Goal: Information Seeking & Learning: Find specific fact

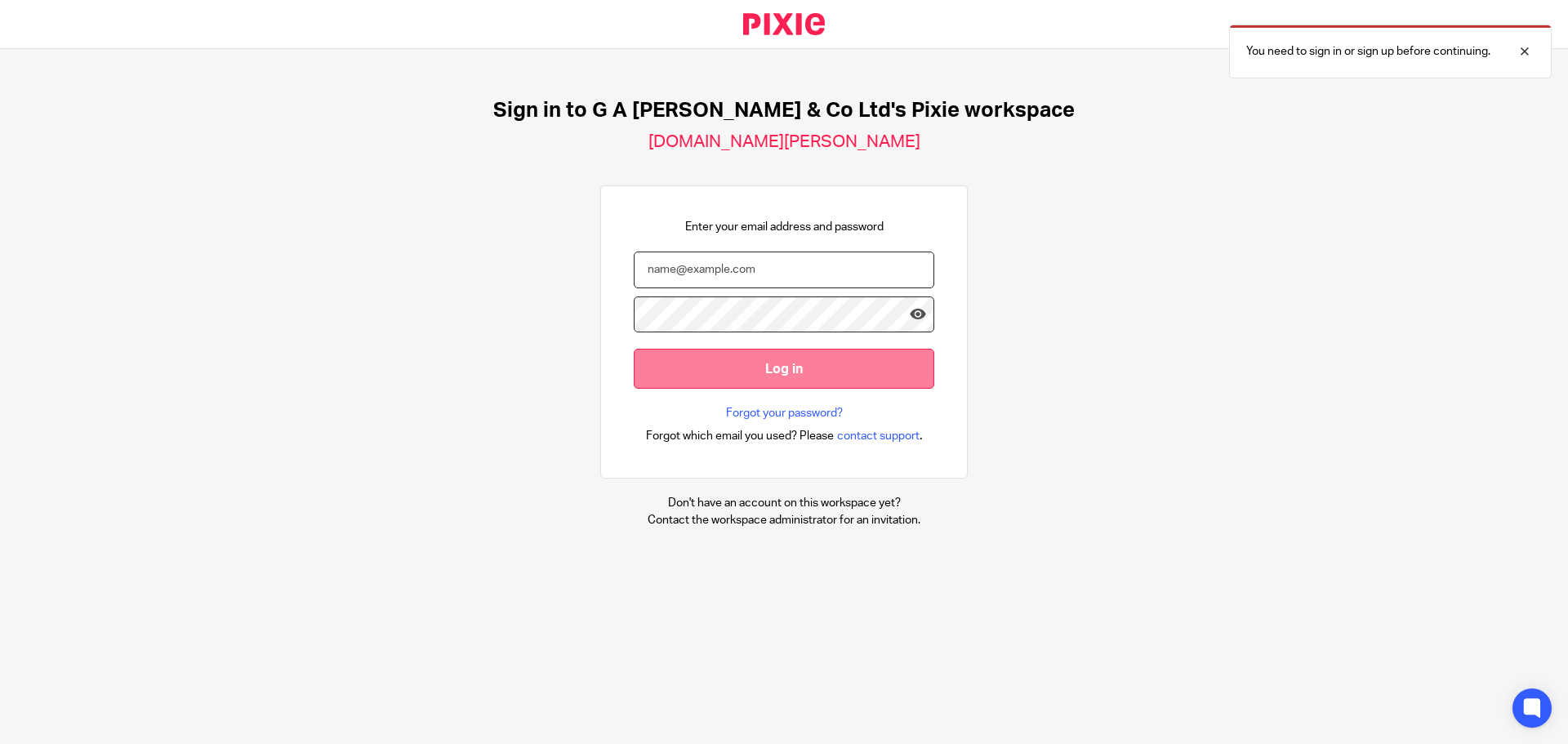
type input "[PERSON_NAME][EMAIL_ADDRESS][DOMAIN_NAME]"
click at [751, 362] on input "Log in" at bounding box center [784, 369] width 300 height 40
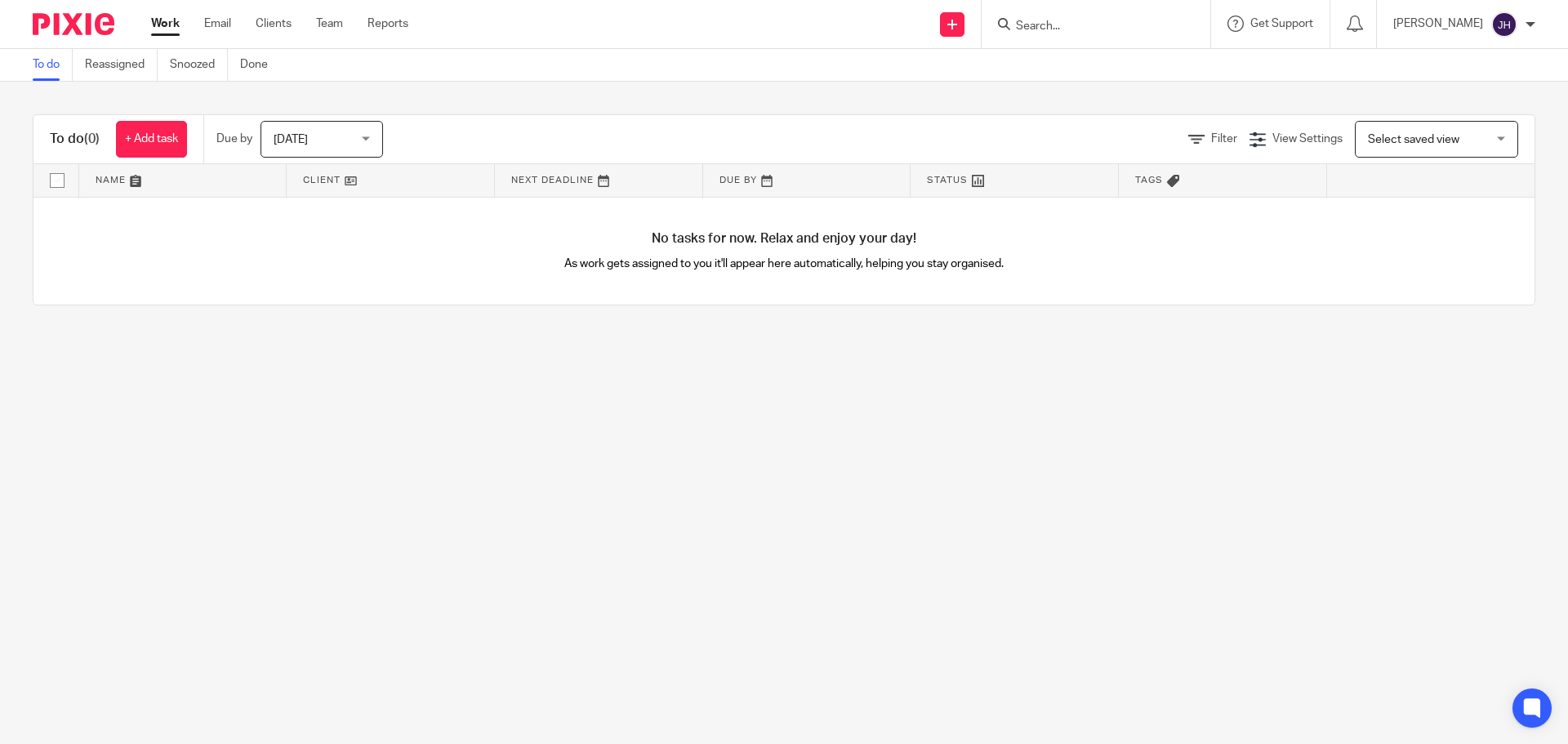
click at [1070, 25] on input "Search" at bounding box center [1087, 27] width 147 height 15
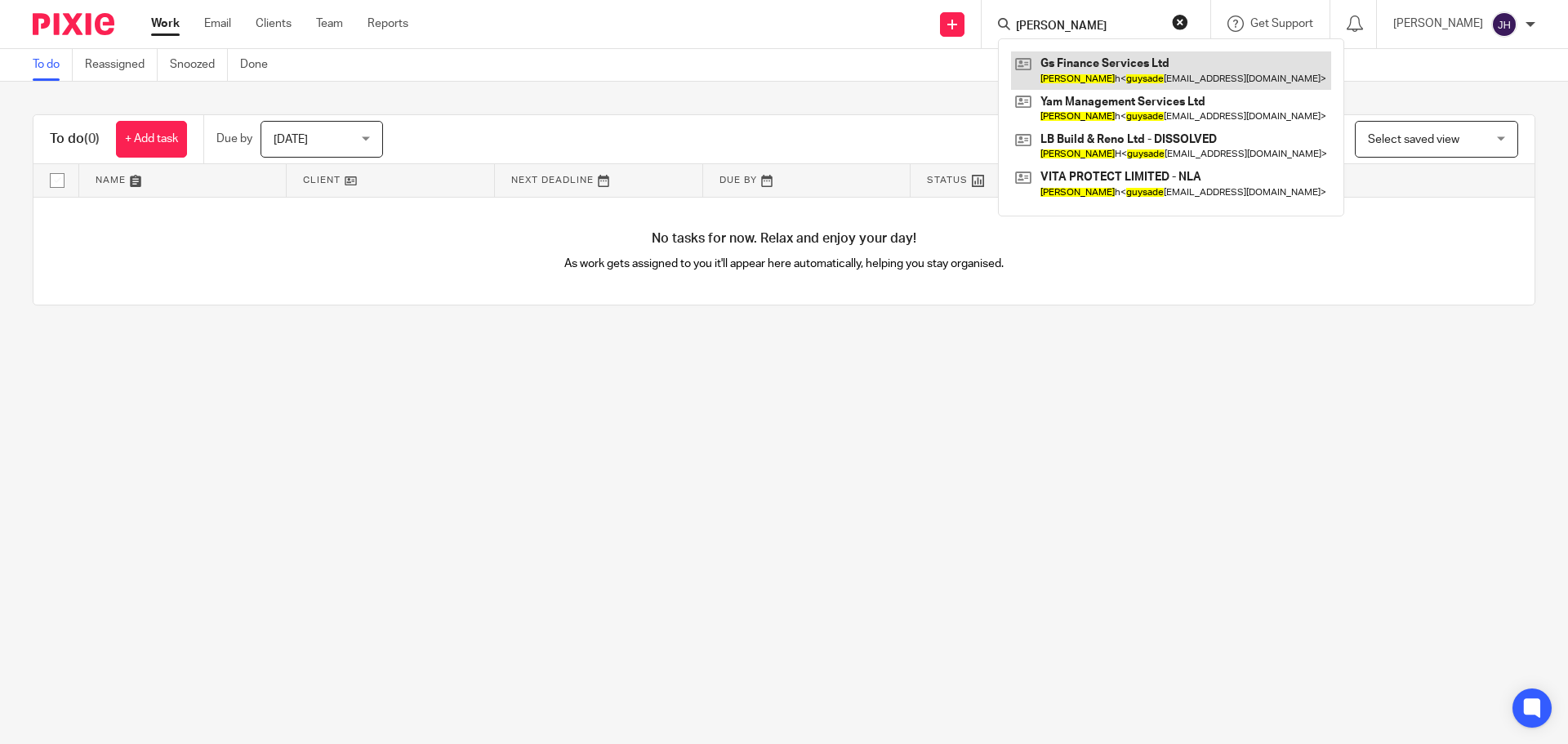
type input "guy sade"
click at [1107, 69] on link at bounding box center [1170, 70] width 320 height 38
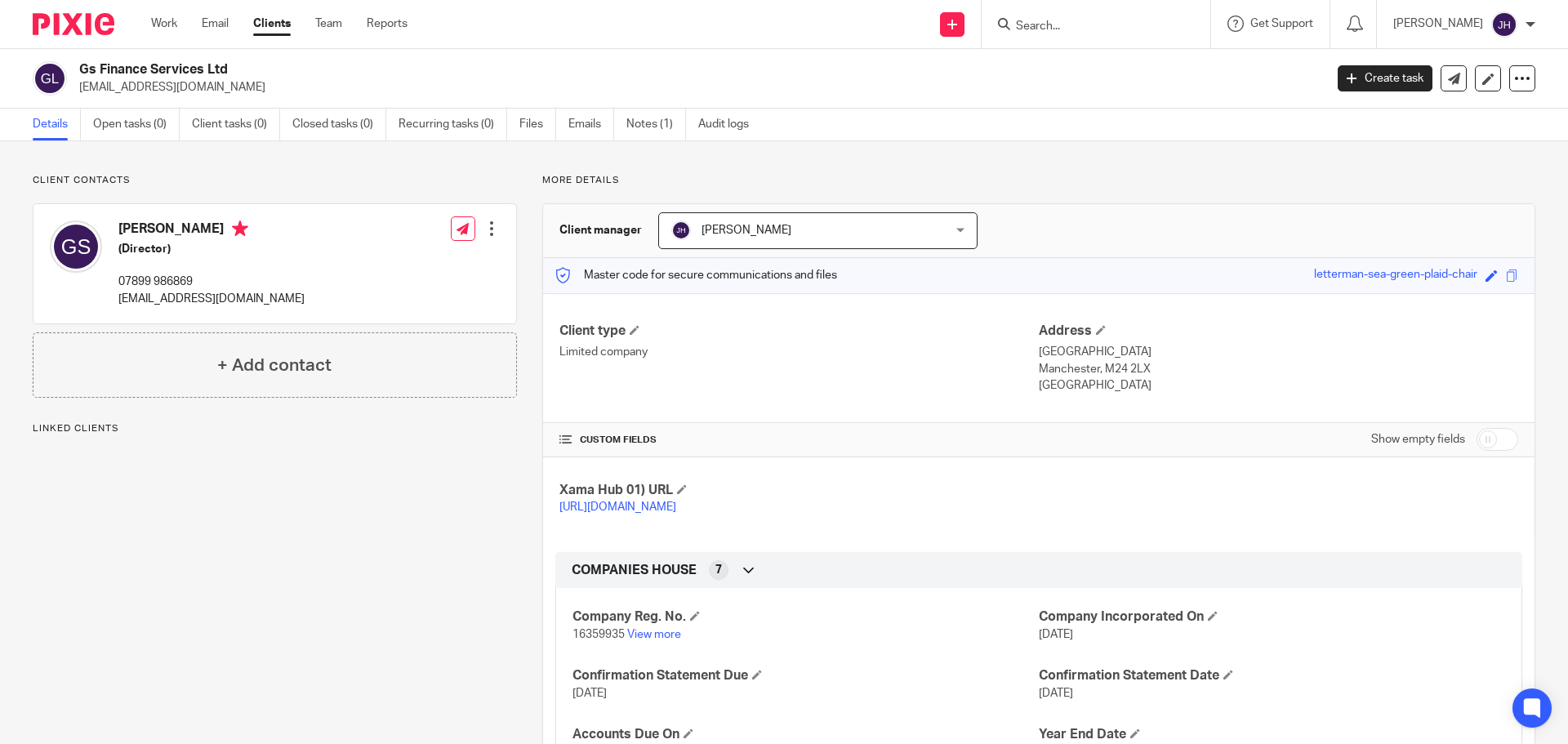
click at [344, 296] on div "Guy Sadeh (Director) 07899 986869 guysadeh66@gmail.com Edit contact Create clie…" at bounding box center [275, 264] width 483 height 119
click at [154, 220] on div "Guy Sadeh (Director) 07899 986869 guysadeh66@gmail.com" at bounding box center [177, 264] width 255 height 103
drag, startPoint x: 154, startPoint y: 220, endPoint x: 116, endPoint y: 218, distance: 38.1
click at [116, 218] on div "Guy Sadeh (Director) 07899 986869 guysadeh66@gmail.com" at bounding box center [177, 264] width 255 height 103
copy h4 "[PERSON_NAME]"
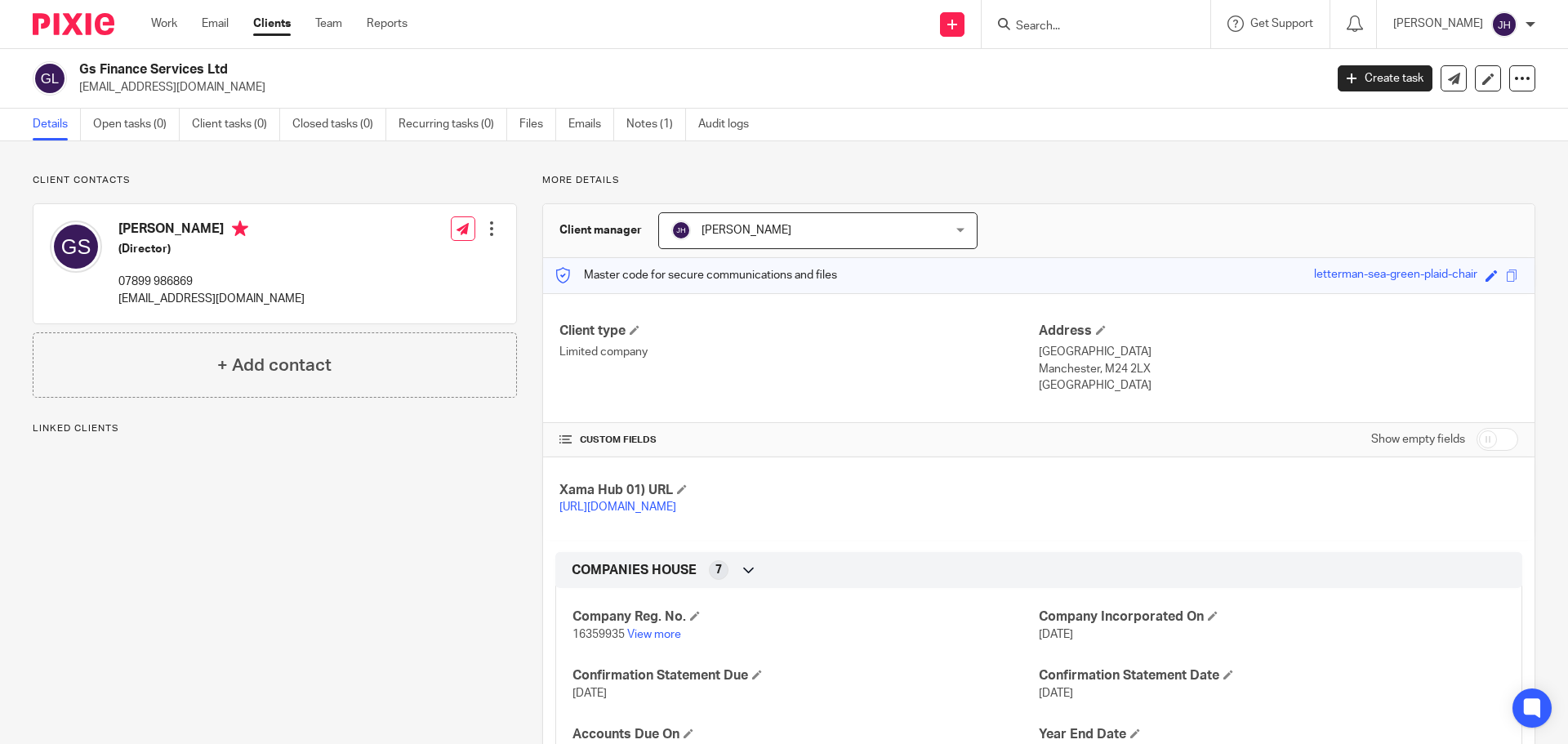
click at [1081, 28] on input "Search" at bounding box center [1087, 27] width 147 height 15
paste input "[PERSON_NAME]"
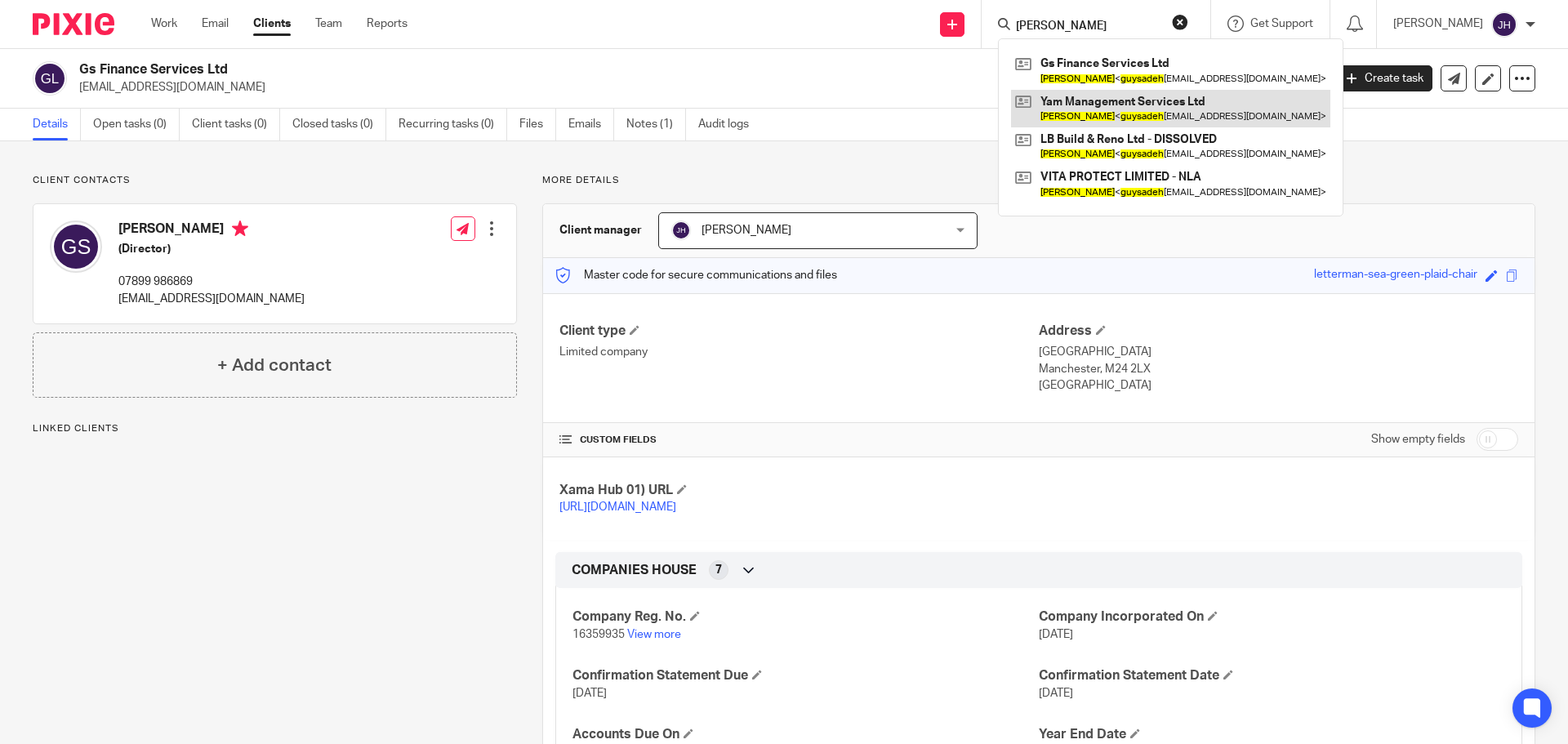
type input "[PERSON_NAME]"
click at [1144, 118] on link at bounding box center [1170, 109] width 319 height 38
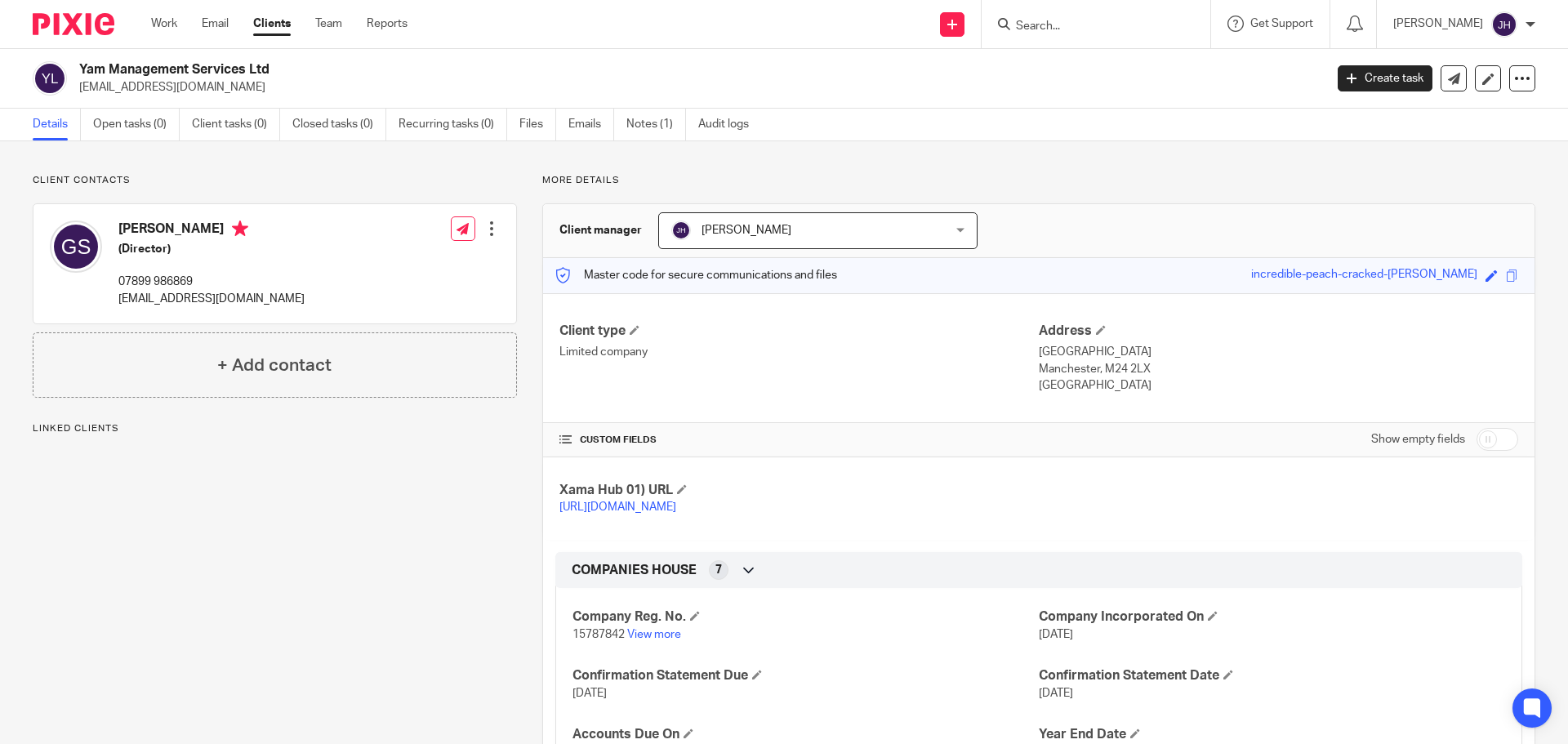
click at [1072, 20] on input "Search" at bounding box center [1087, 27] width 147 height 15
paste input "Guy Sadeh"
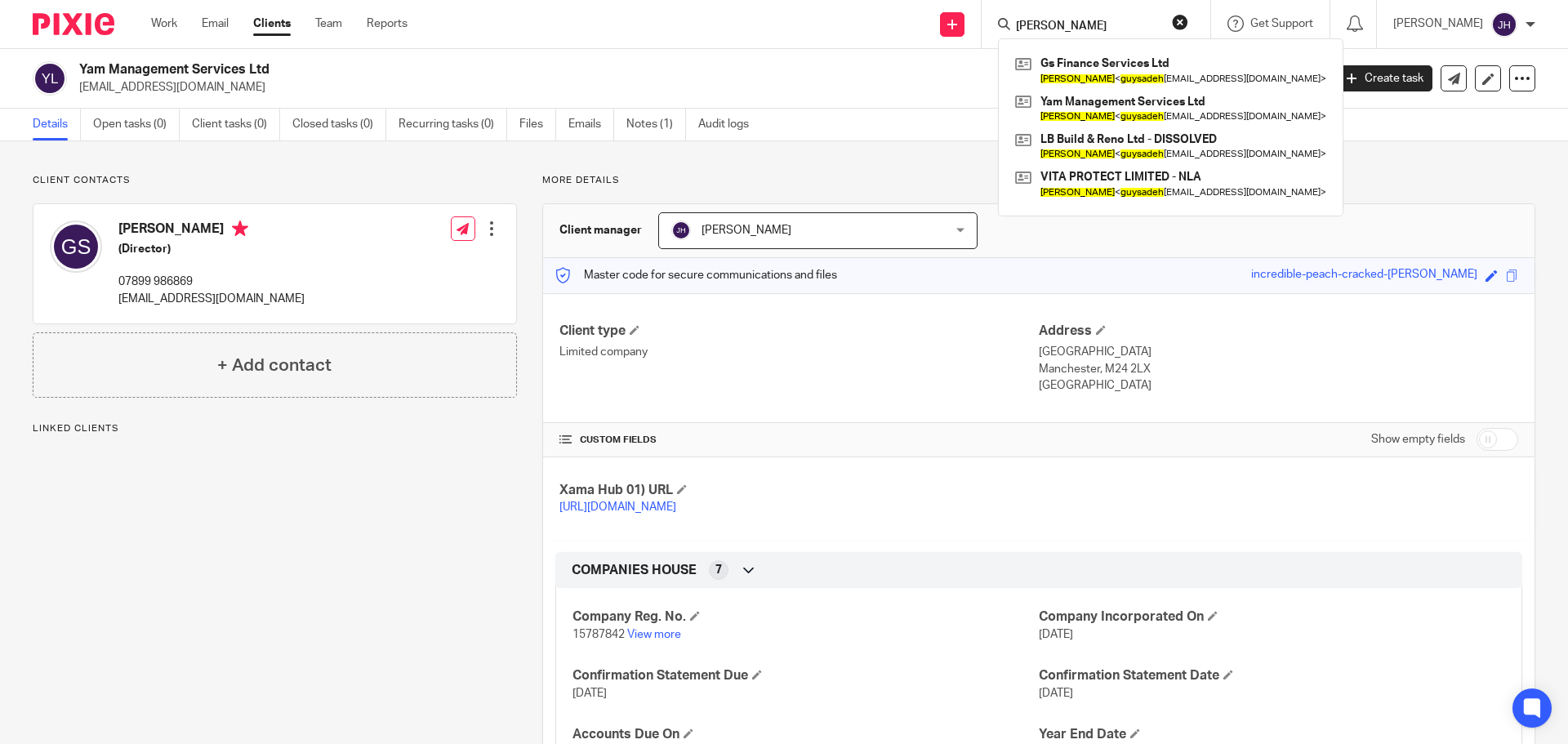
type input "Guy Sadeh"
click at [83, 436] on div "Client contacts Guy Sadeh (Director) 07899 986869 guysadeh66@gmail.com Edit con…" at bounding box center [262, 604] width 509 height 862
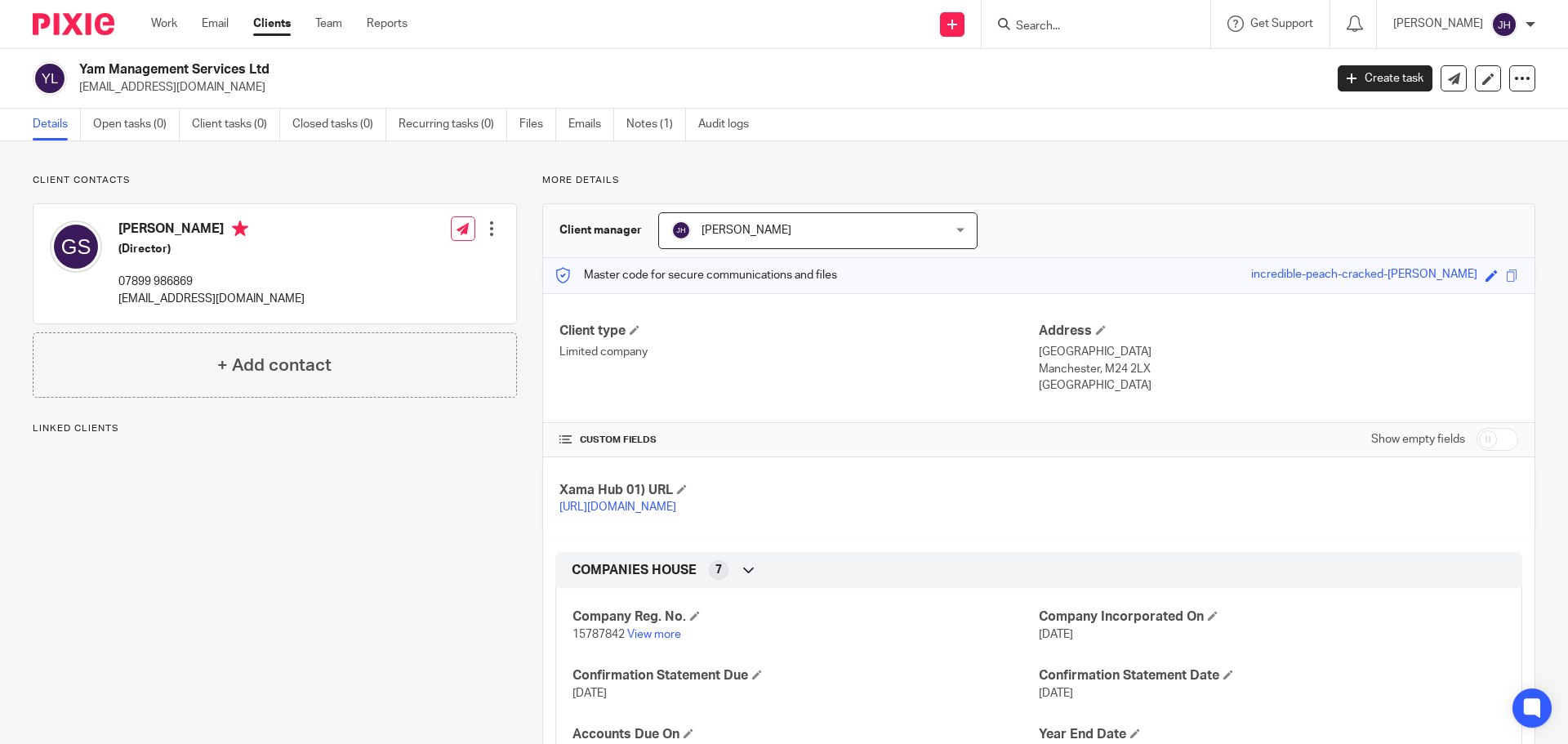
click at [91, 431] on p "Linked clients" at bounding box center [275, 429] width 484 height 13
click at [101, 426] on p "Linked clients" at bounding box center [275, 429] width 484 height 13
click at [1071, 15] on form at bounding box center [1100, 24] width 173 height 21
click at [1064, 24] on input "Search" at bounding box center [1087, 27] width 147 height 15
paste input "Guy Sadeh"
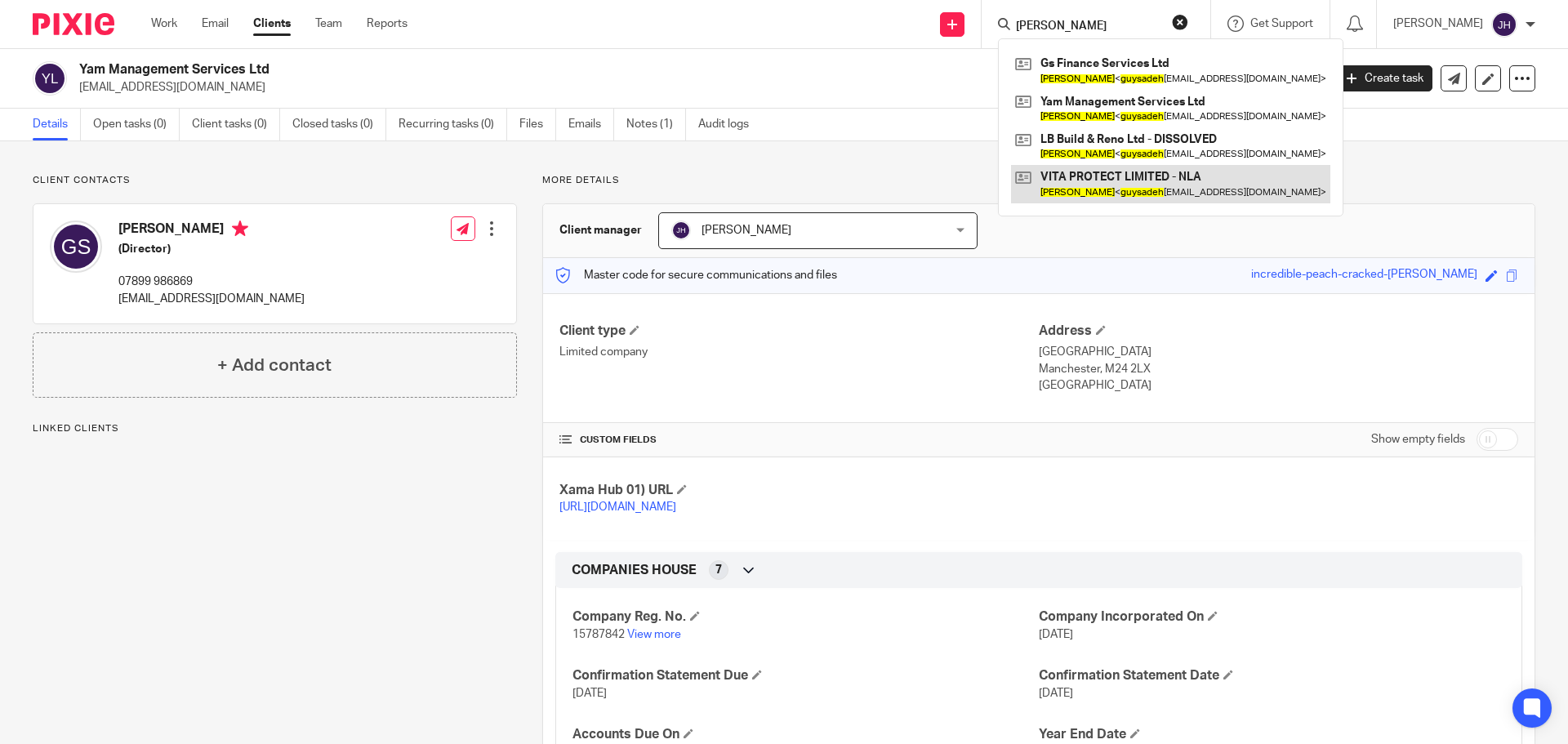
type input "Guy Sadeh"
click at [1131, 186] on link at bounding box center [1170, 184] width 319 height 38
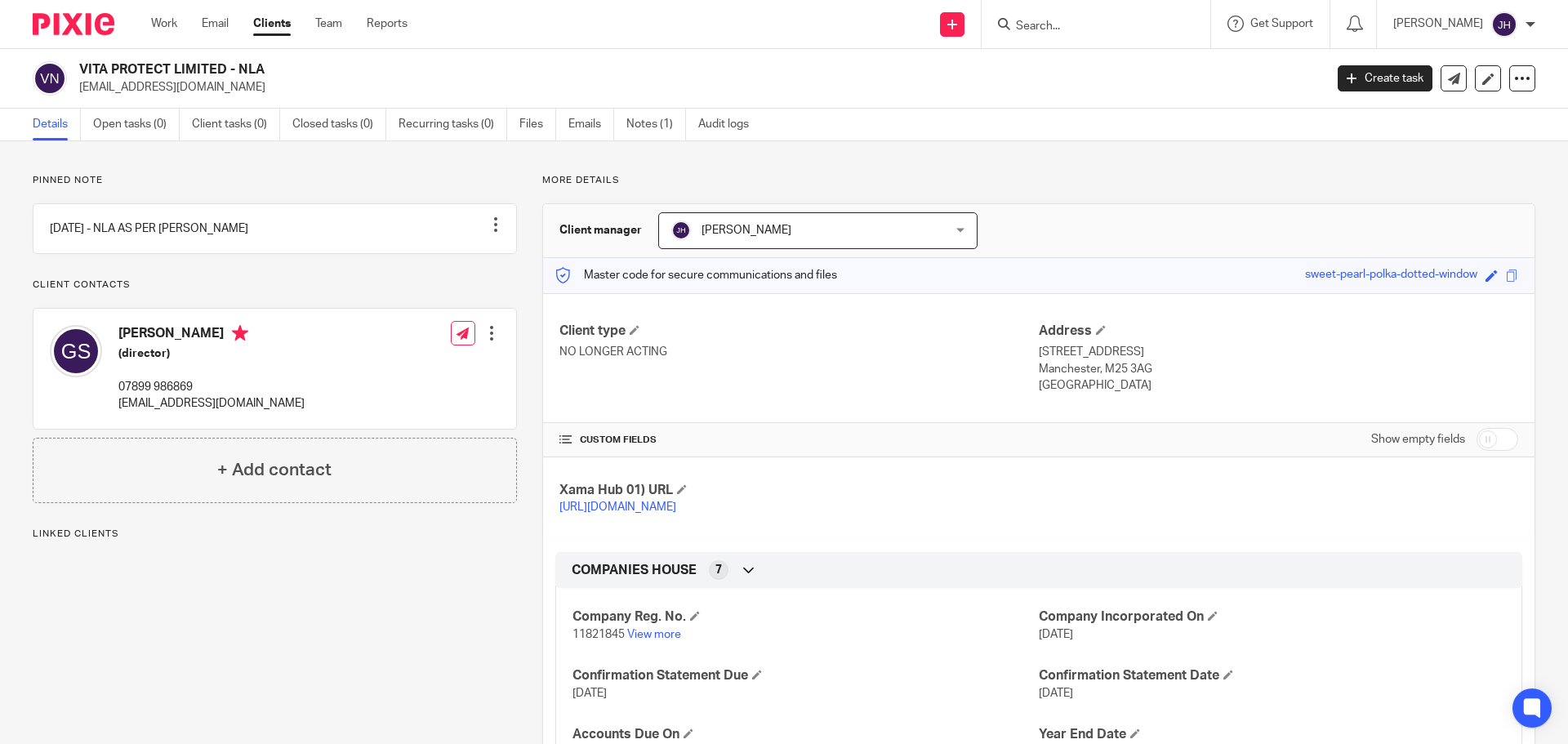
click at [298, 404] on div "Guy Sadeh (director) 07899 986869 guysadeh66@gmail.com Edit contact Create clie…" at bounding box center [275, 368] width 483 height 119
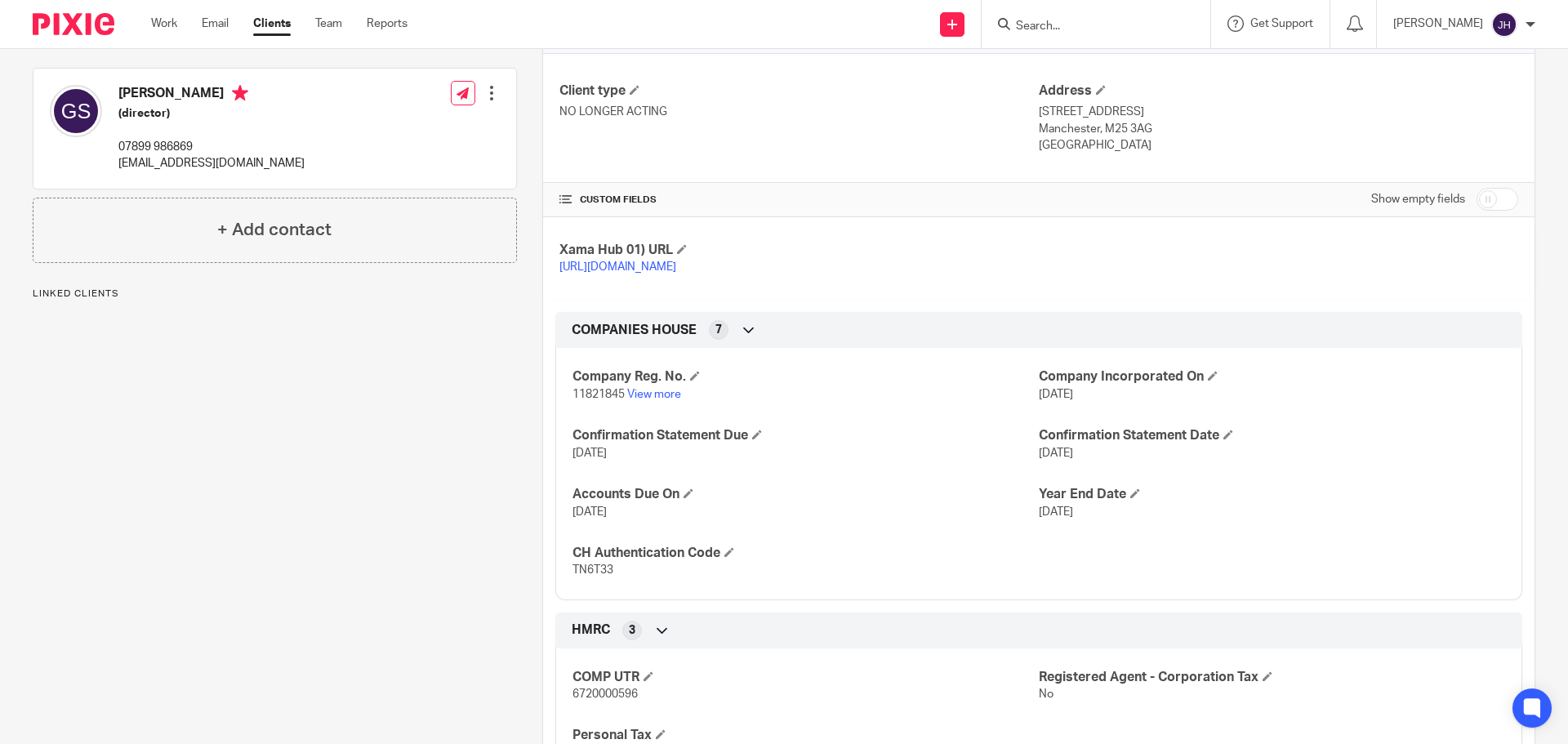
scroll to position [326, 0]
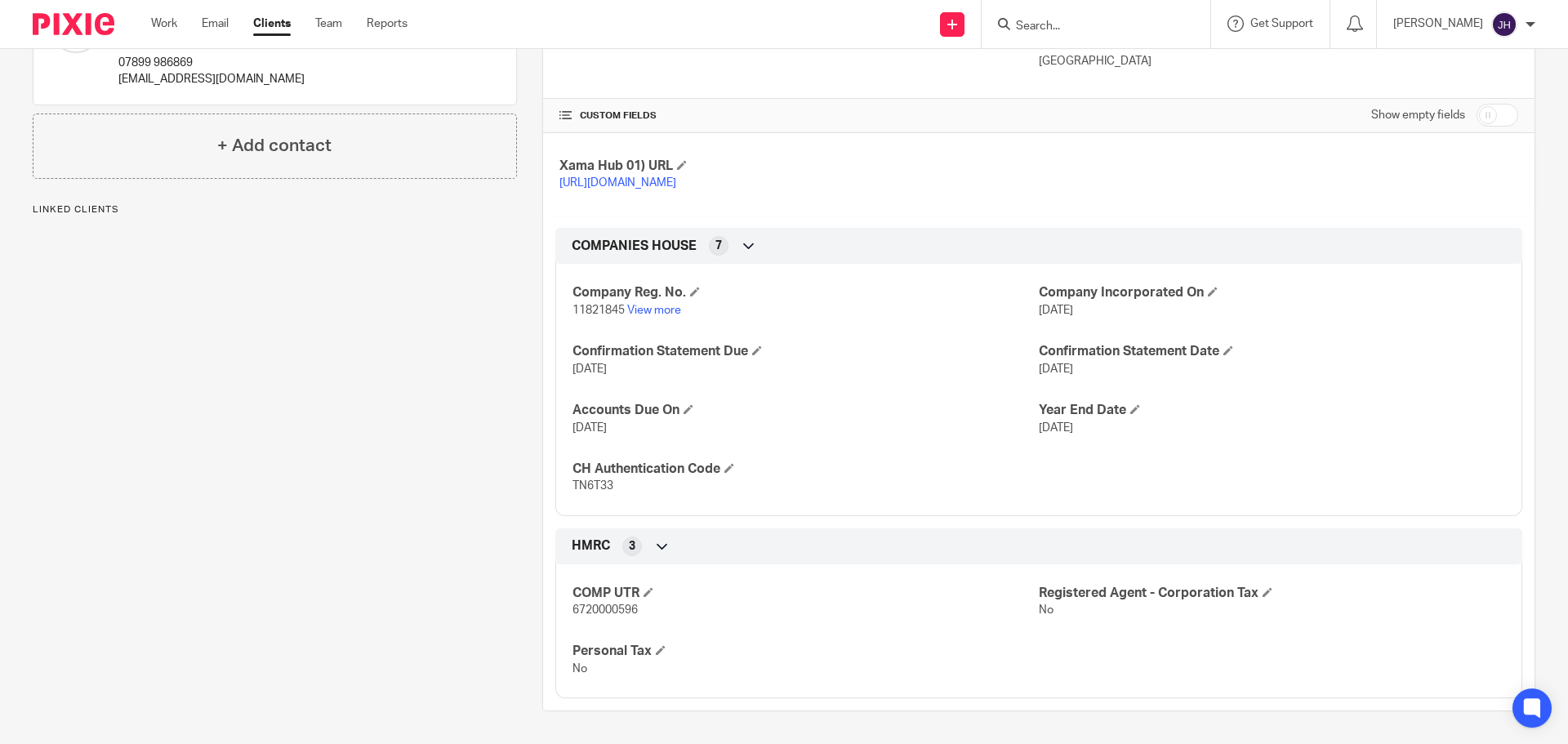
click at [588, 316] on span "11821845" at bounding box center [598, 311] width 53 height 11
copy p "11821845"
click at [1101, 18] on form at bounding box center [1100, 24] width 173 height 21
click at [1086, 31] on input "Search" at bounding box center [1087, 27] width 147 height 15
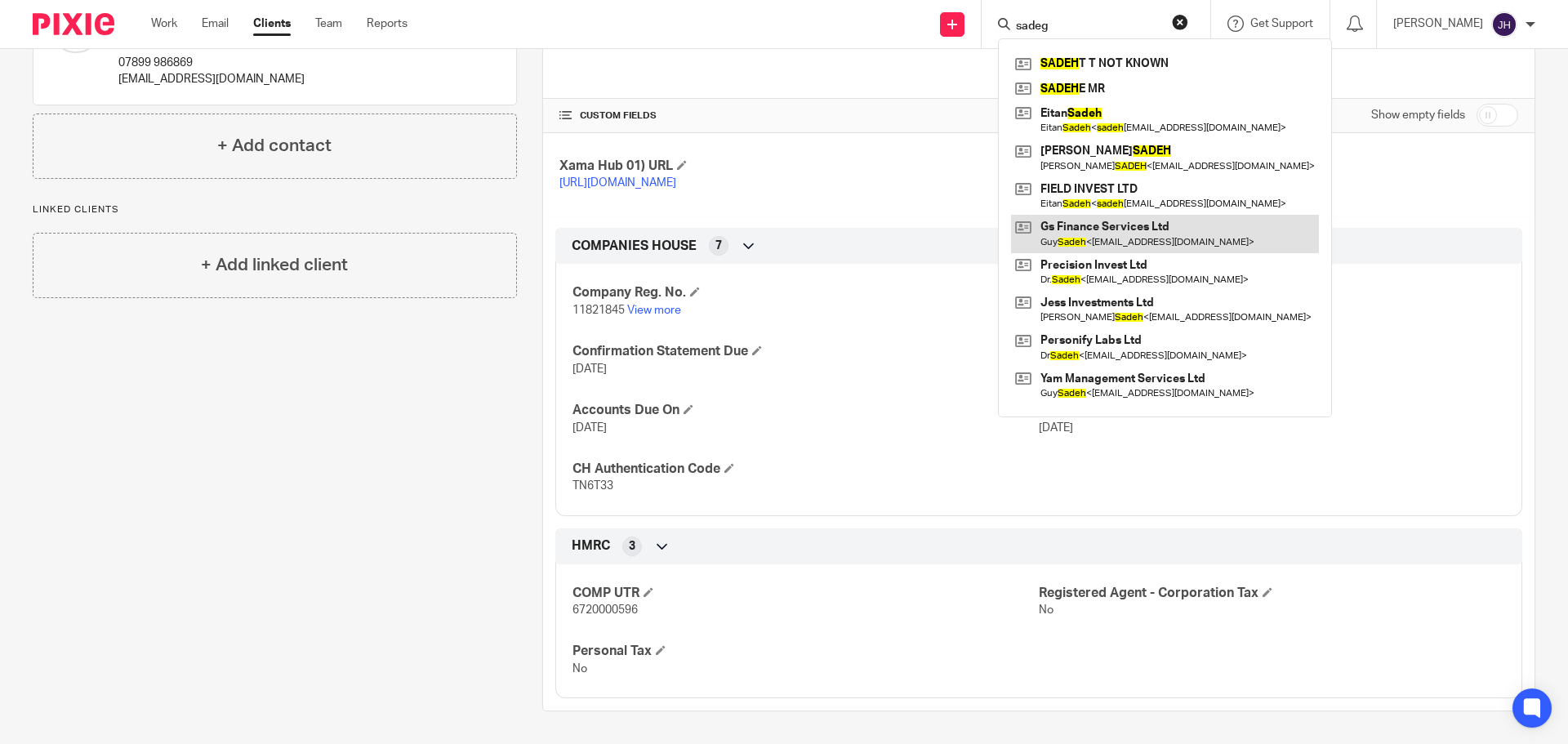
type input "sadeg"
click at [1112, 227] on link at bounding box center [1165, 234] width 308 height 38
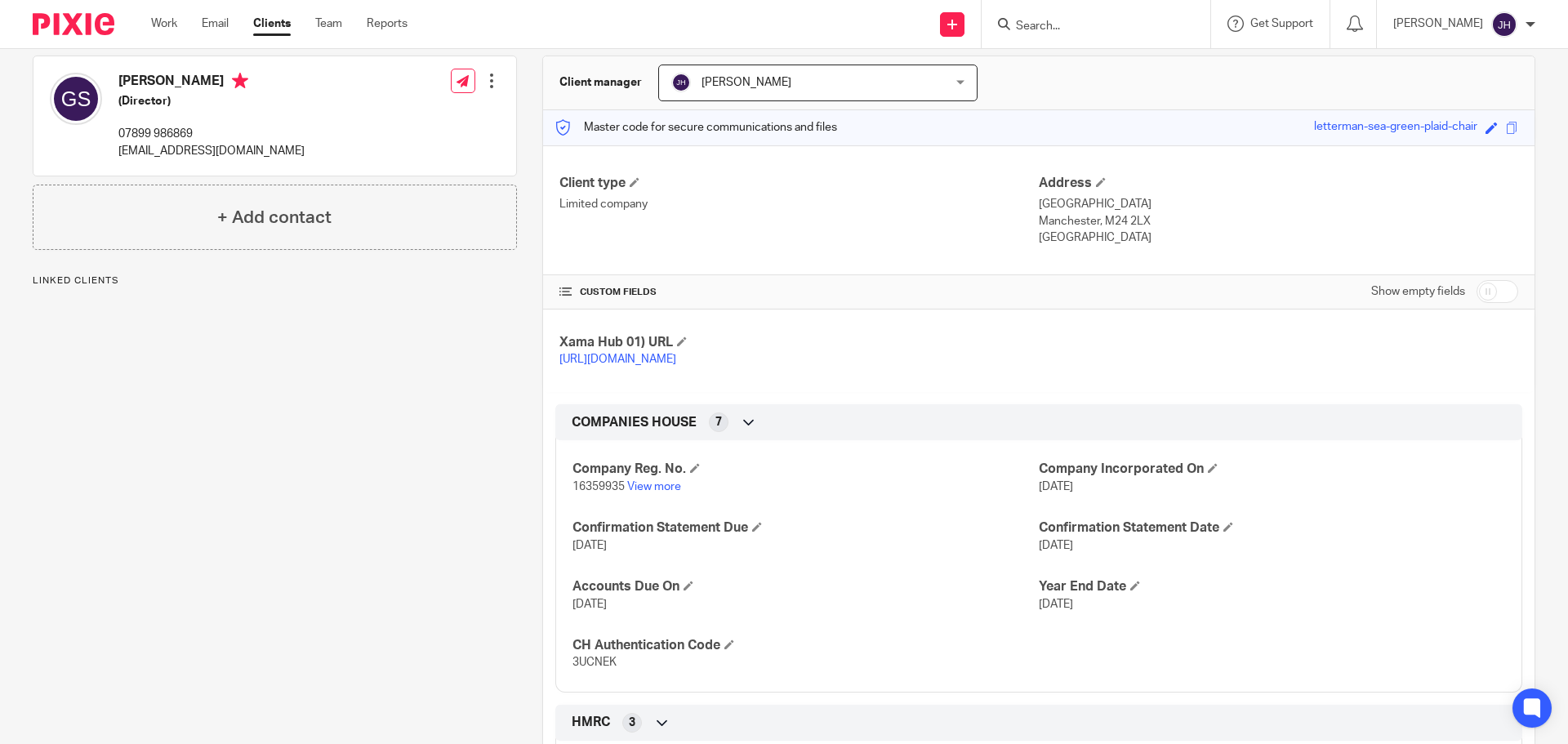
scroll to position [326, 0]
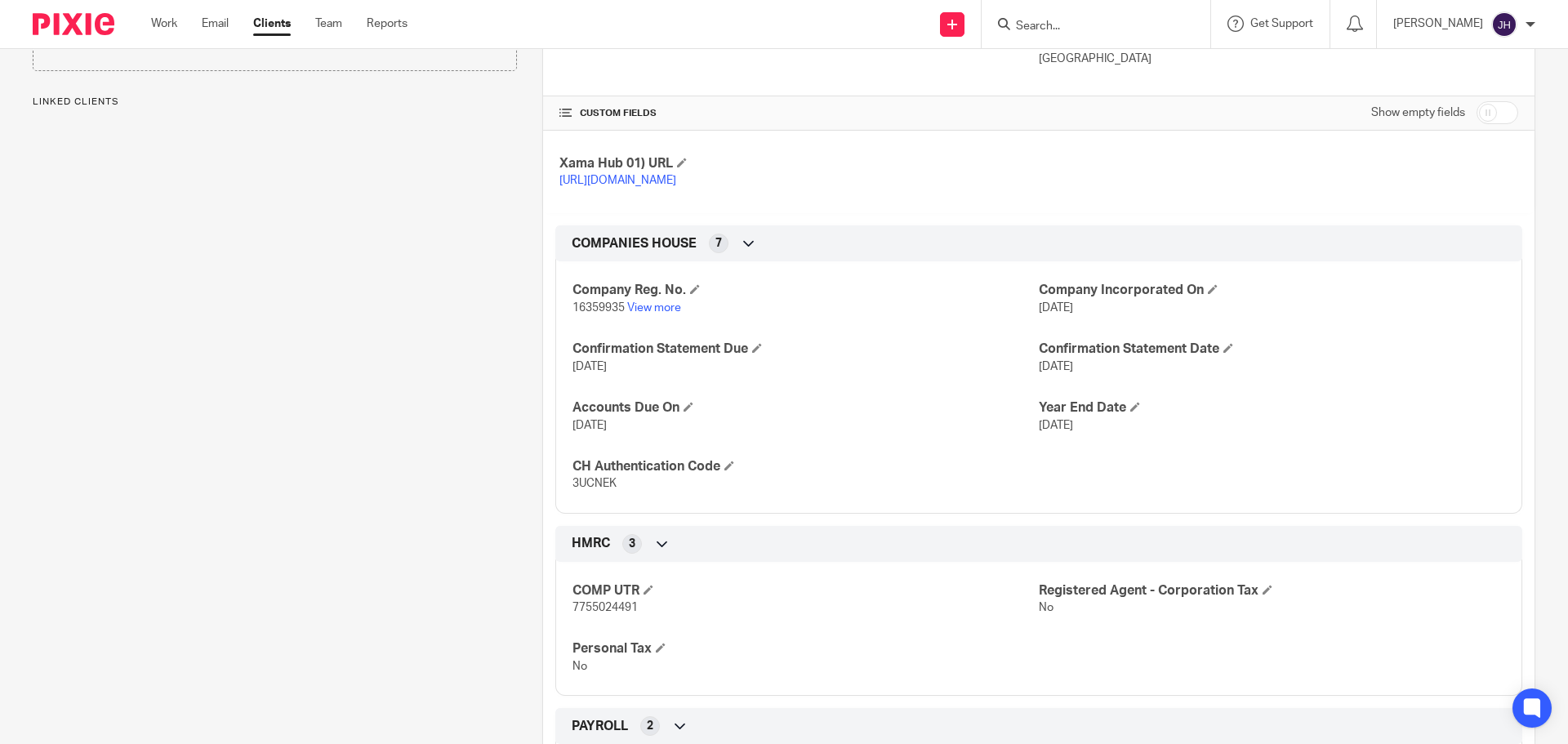
click at [576, 313] on span "16359935" at bounding box center [598, 308] width 53 height 11
copy p "16359935"
click at [585, 492] on p "3UCNEK" at bounding box center [805, 483] width 466 height 16
click at [586, 490] on span "3UCNEK" at bounding box center [594, 483] width 44 height 11
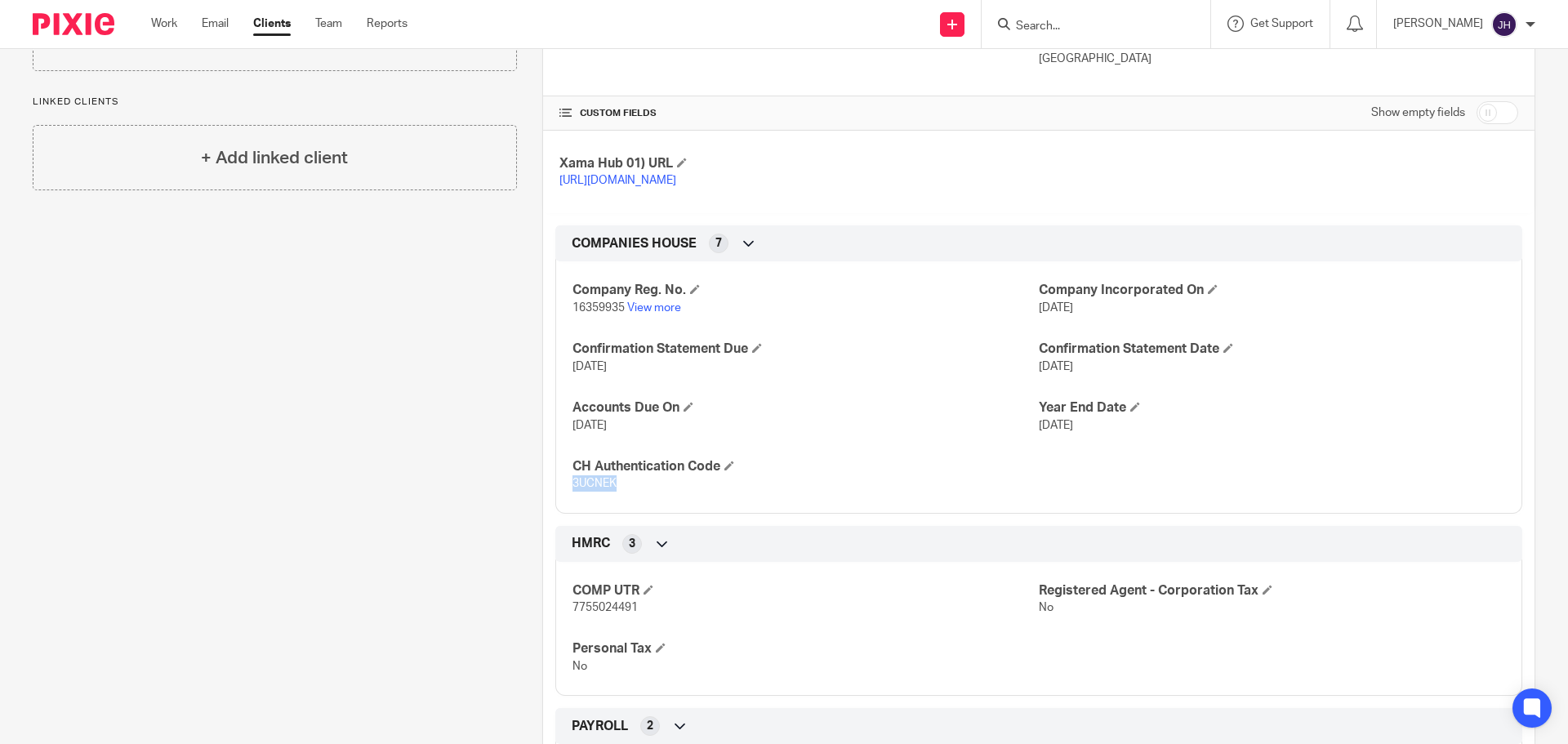
click at [587, 490] on span "3UCNEK" at bounding box center [594, 483] width 44 height 11
copy span "3UCNEK"
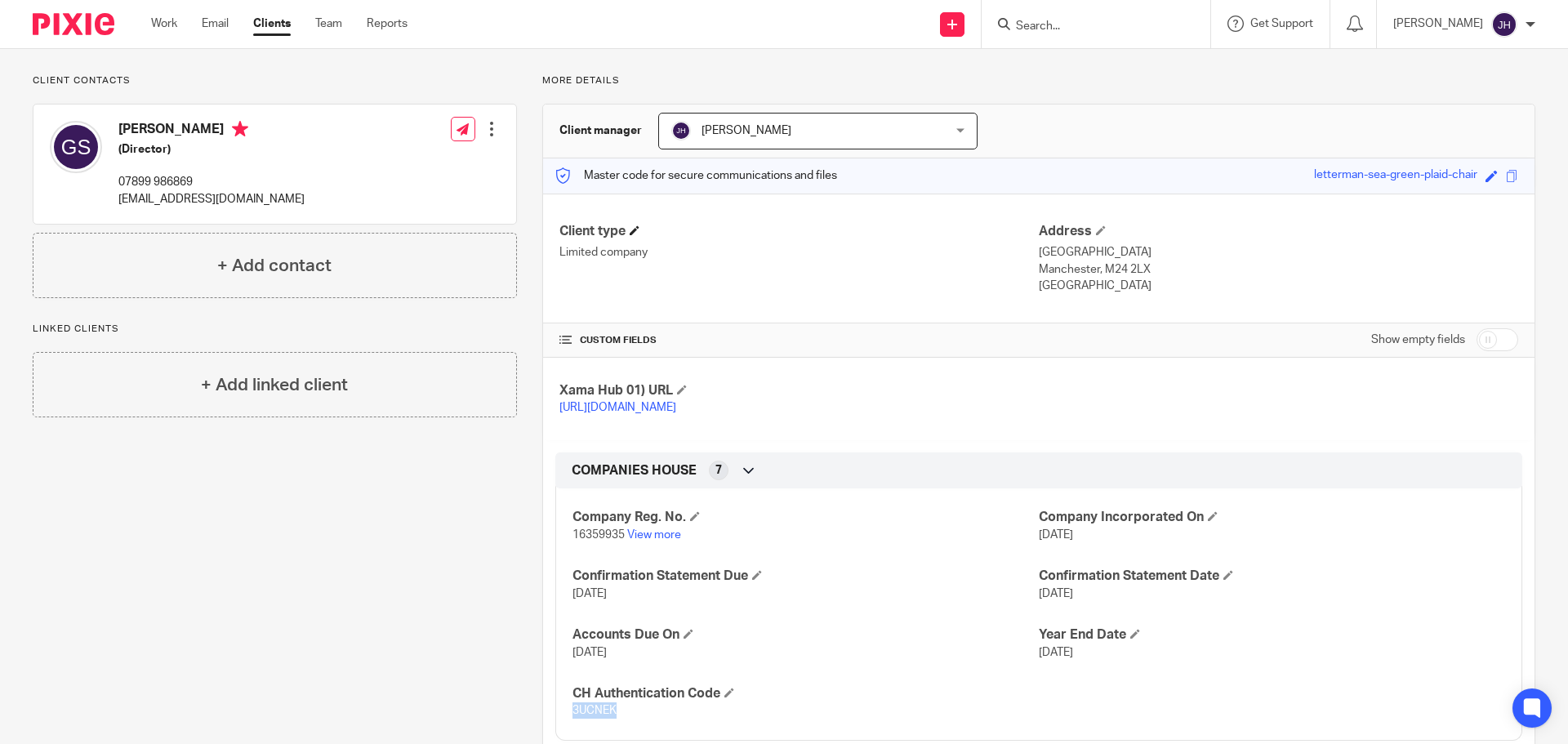
scroll to position [0, 0]
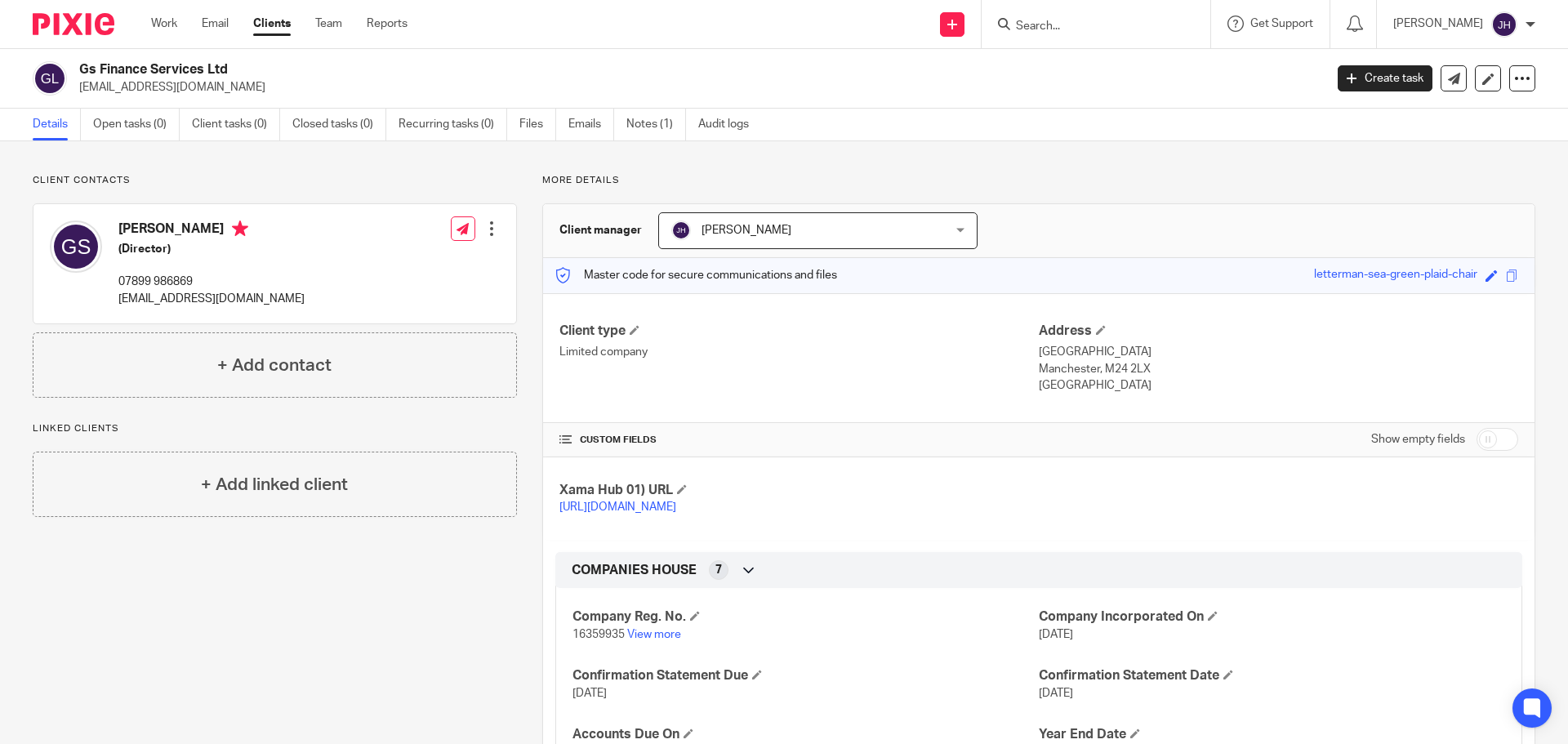
click at [84, 67] on h2 "Gs Finance Services Ltd" at bounding box center [572, 69] width 988 height 17
drag, startPoint x: 84, startPoint y: 67, endPoint x: 246, endPoint y: 55, distance: 162.4
click at [246, 55] on div "Gs Finance Services Ltd guysadeh66@gmail.com Create task Update from Companies …" at bounding box center [784, 79] width 1568 height 60
copy div "Gs Finance Services Ltd"
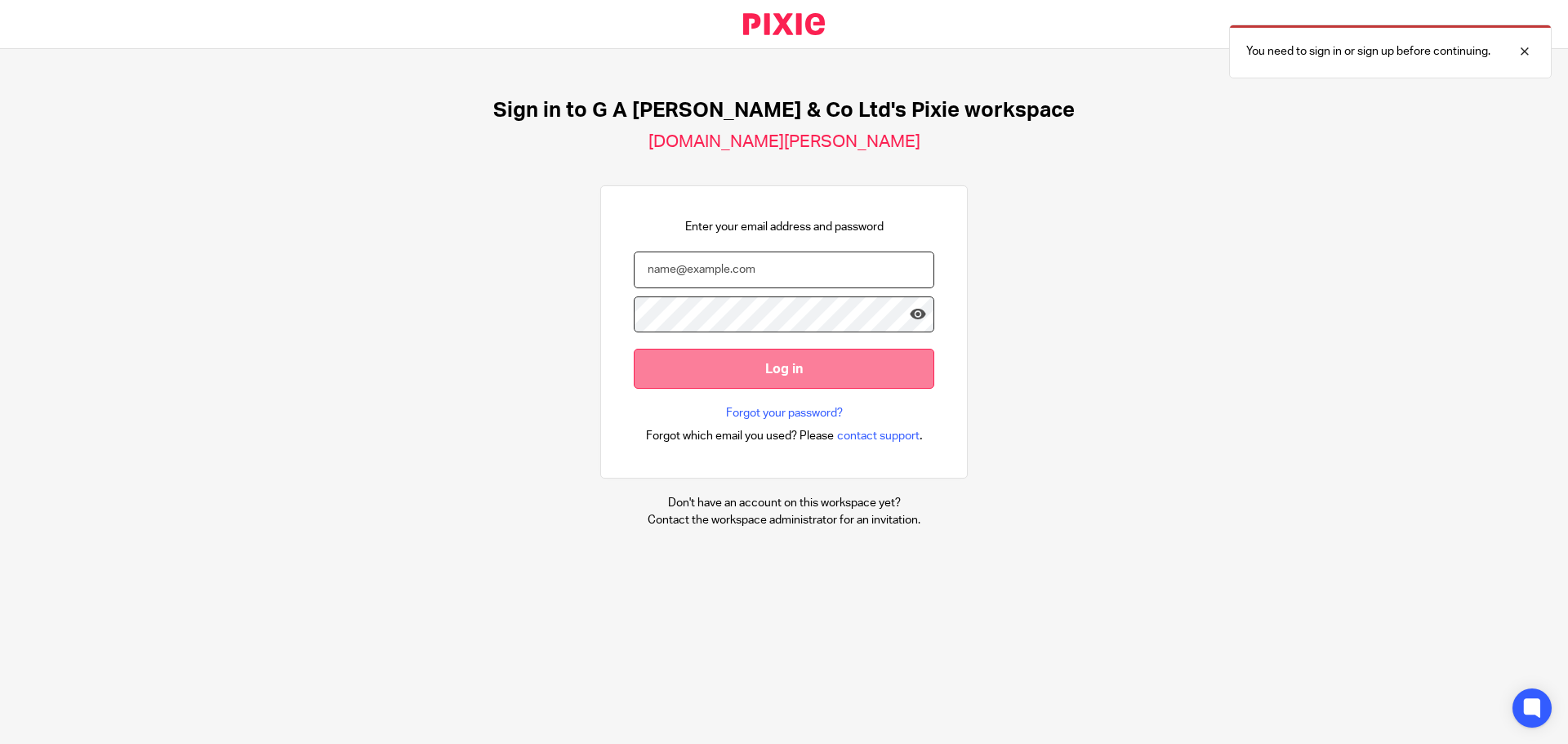
type input "[PERSON_NAME][EMAIL_ADDRESS][DOMAIN_NAME]"
click at [755, 372] on input "Log in" at bounding box center [784, 369] width 300 height 40
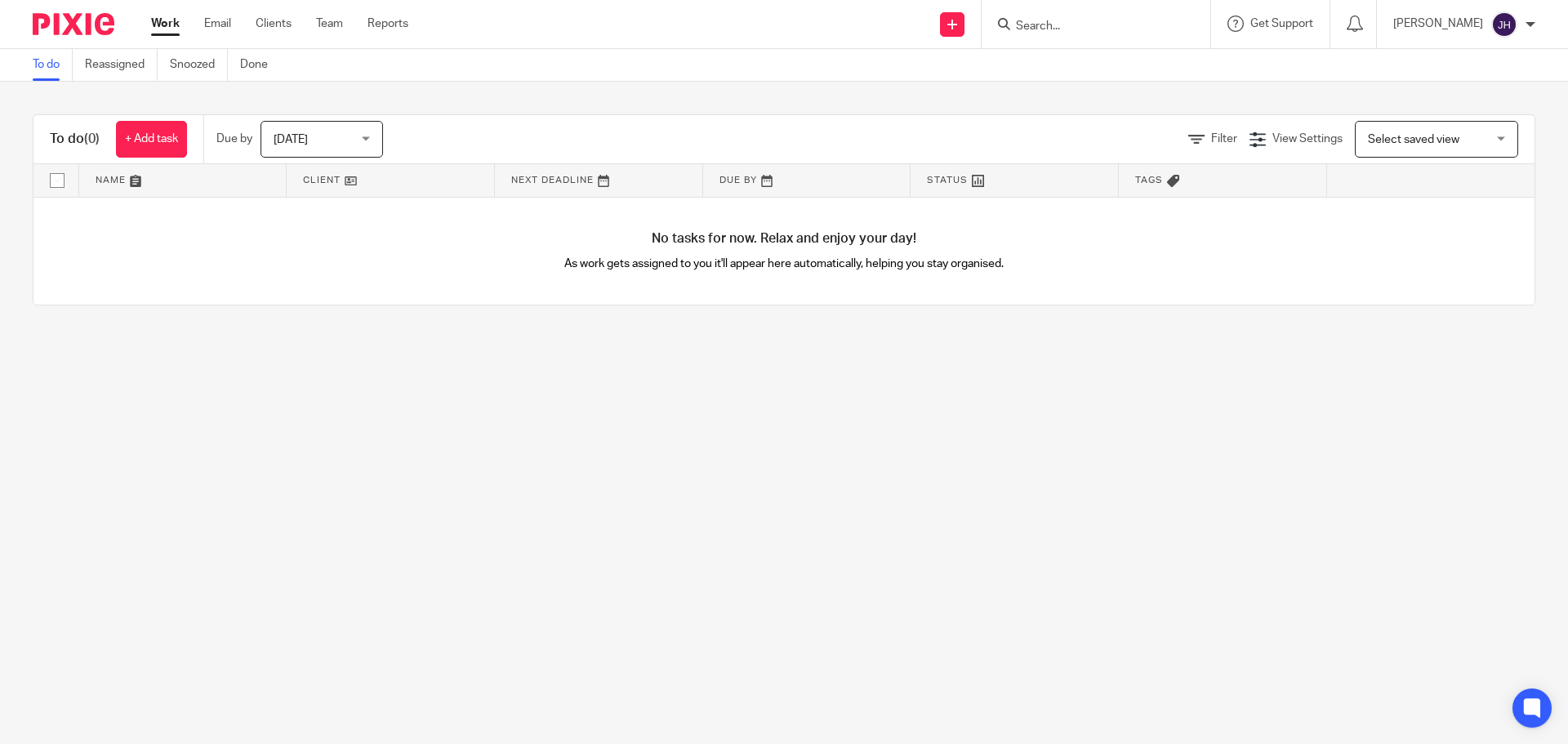
click at [1081, 32] on input "Search" at bounding box center [1087, 27] width 147 height 15
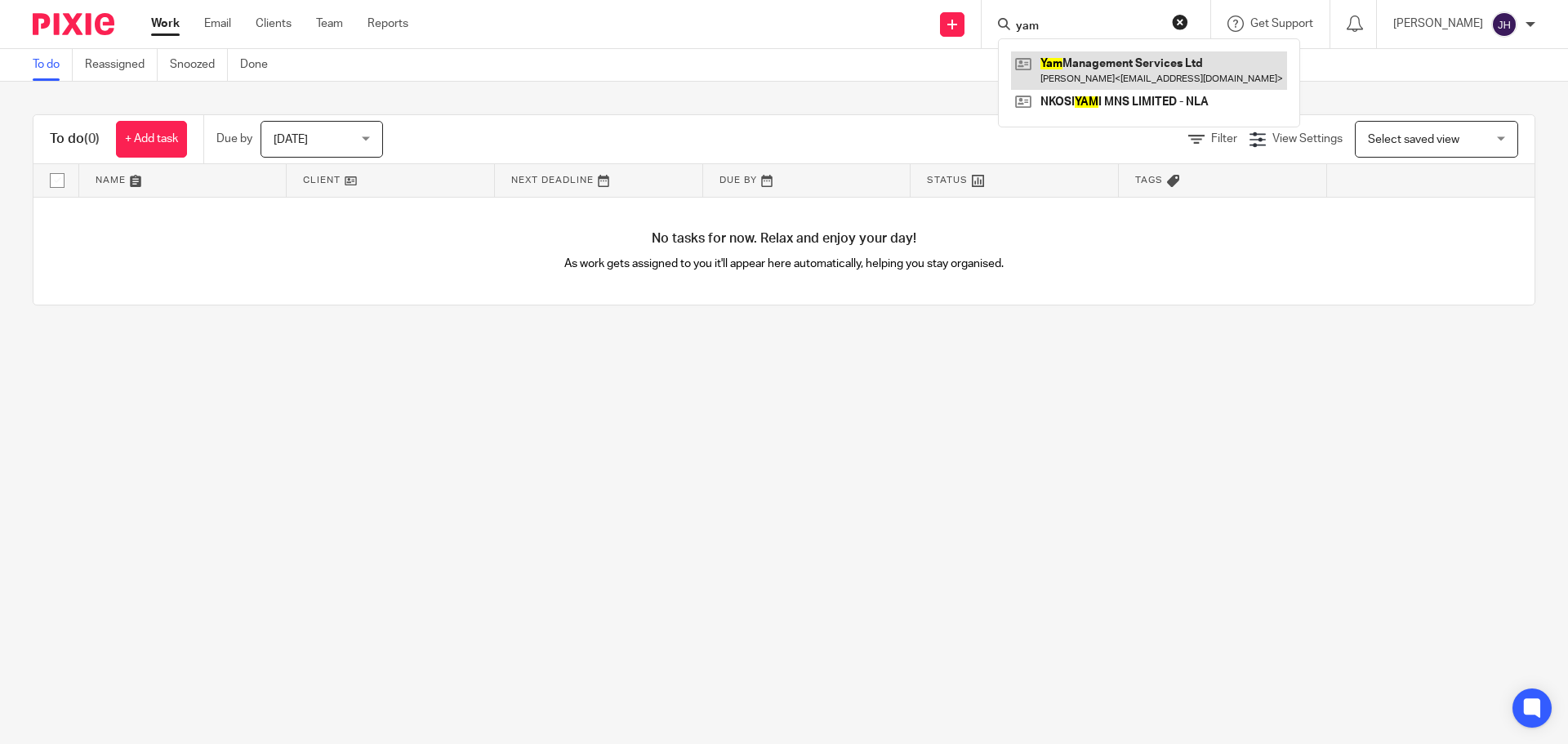
type input "yam"
click at [1073, 81] on link at bounding box center [1149, 70] width 276 height 38
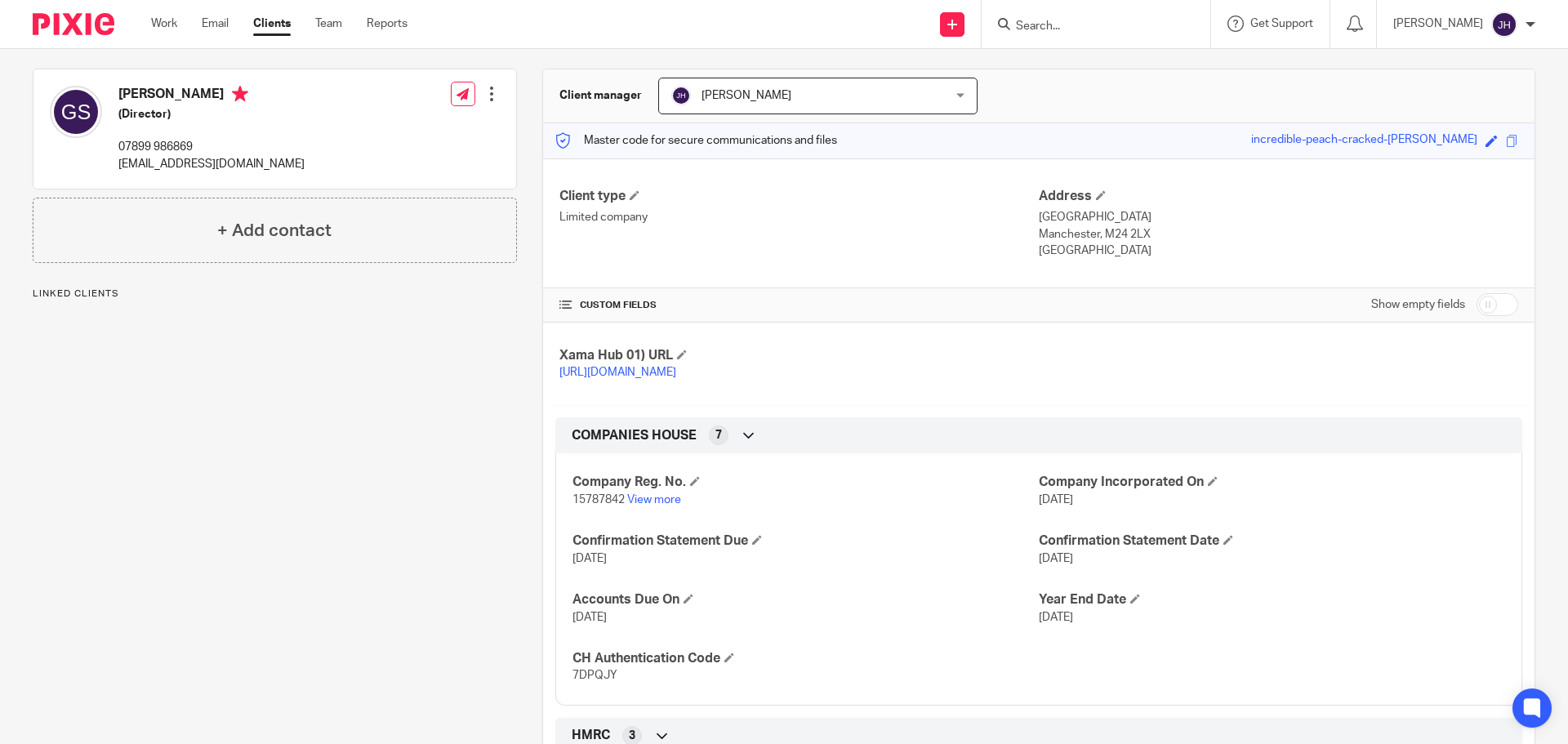
scroll to position [326, 0]
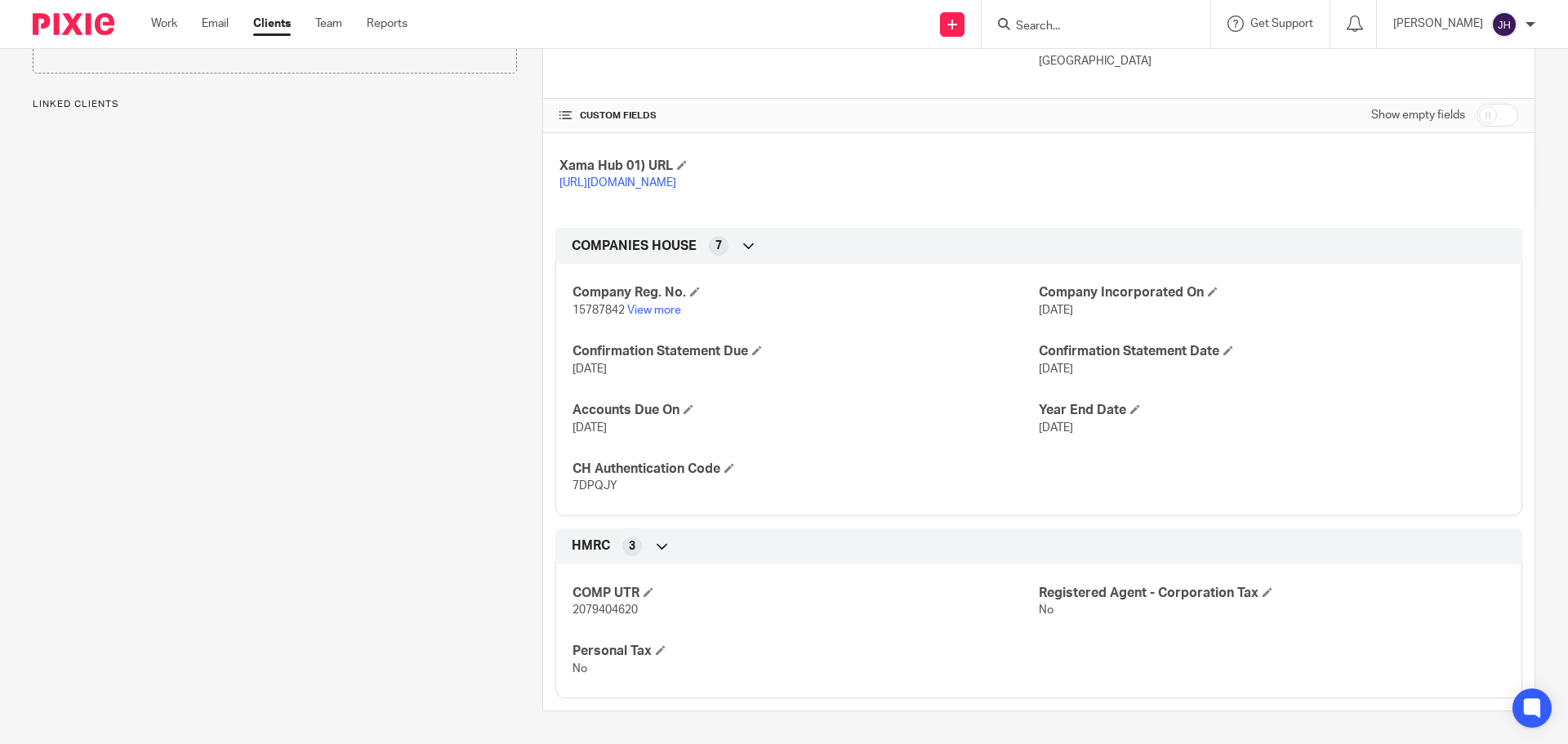
click at [585, 316] on span "15787842" at bounding box center [598, 311] width 53 height 11
click at [589, 316] on span "15787842" at bounding box center [598, 311] width 53 height 11
copy p "15787842"
click at [590, 492] on span "7DPQJY" at bounding box center [595, 486] width 45 height 11
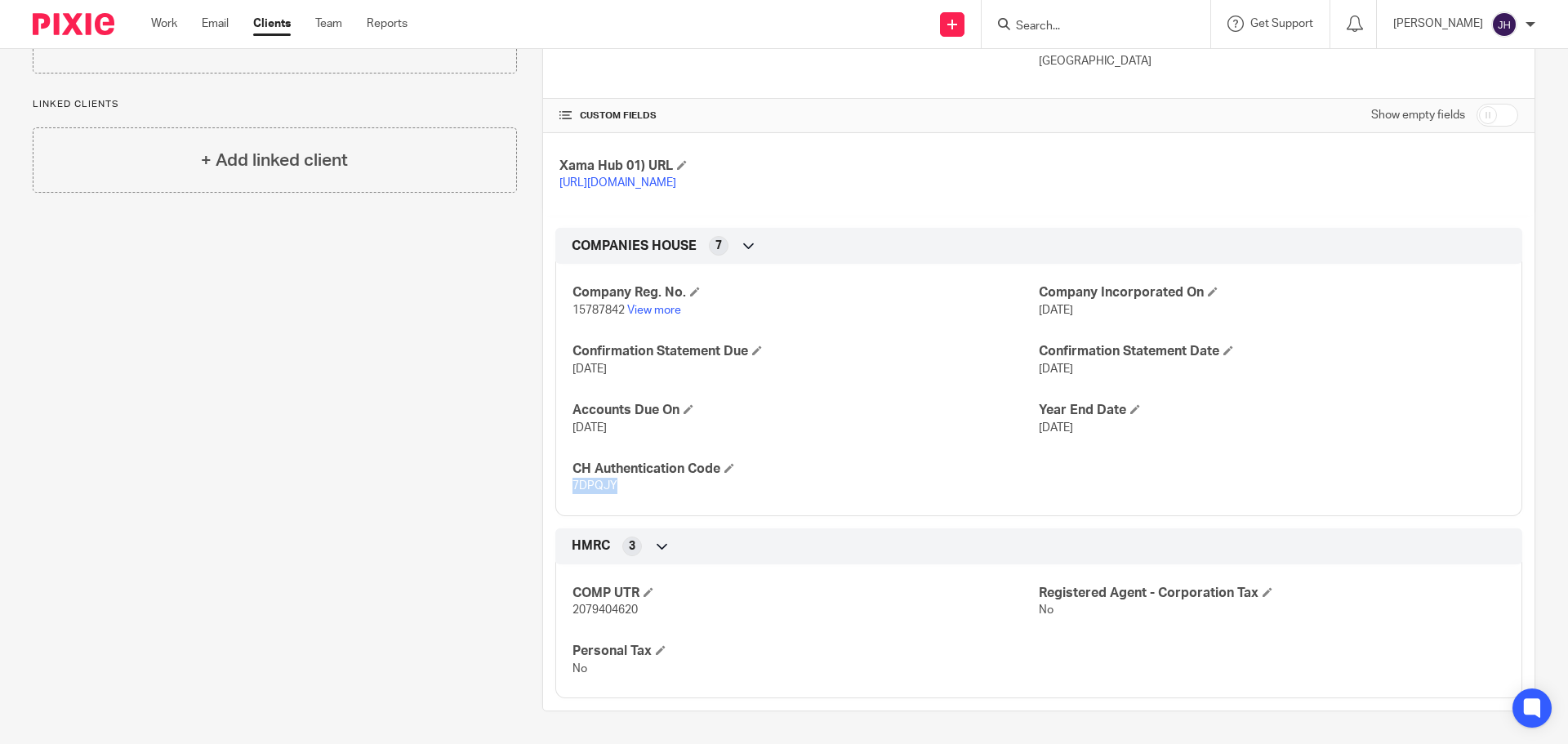
click at [590, 492] on span "7DPQJY" at bounding box center [595, 486] width 45 height 11
copy span "7DPQJY"
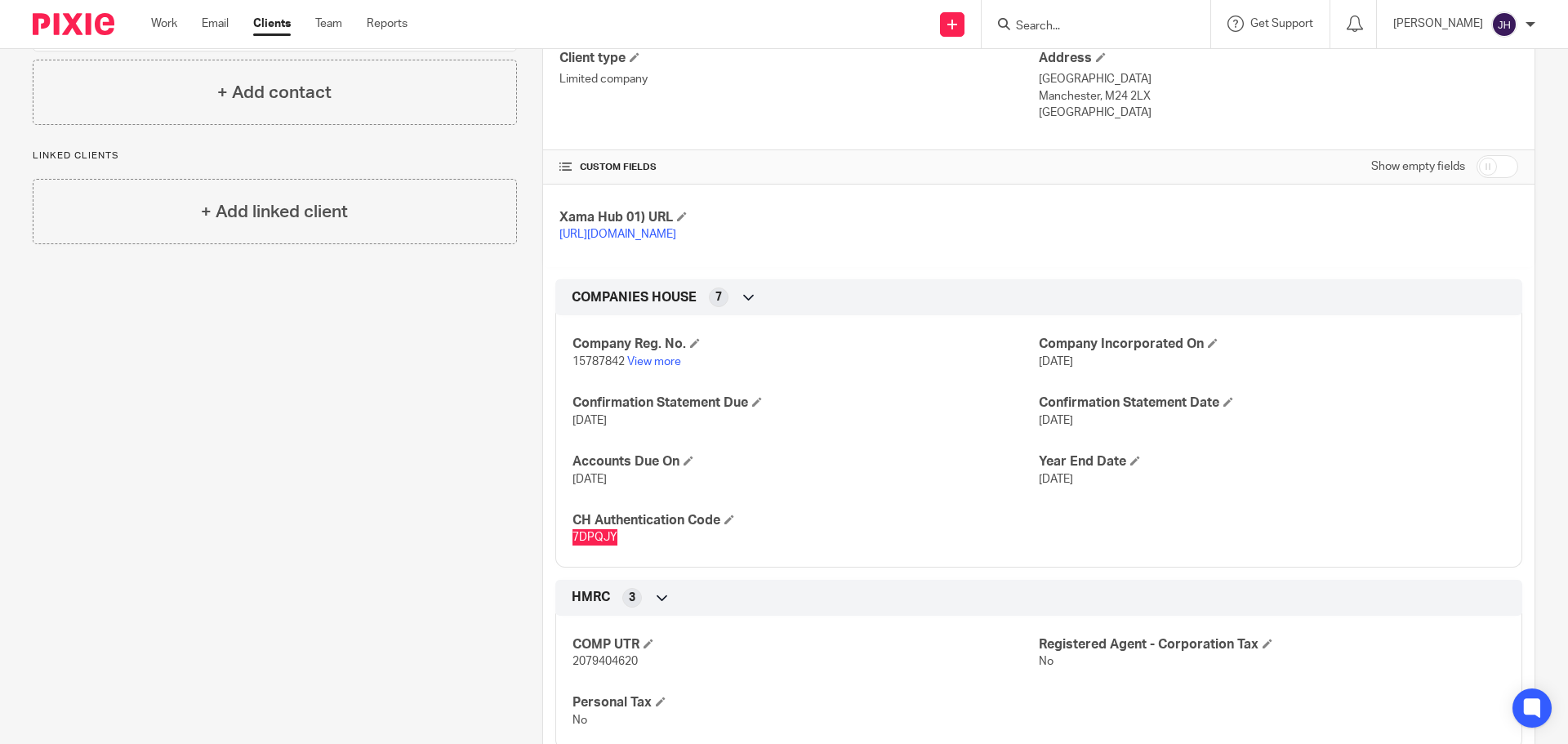
scroll to position [245, 0]
